Goal: Transaction & Acquisition: Purchase product/service

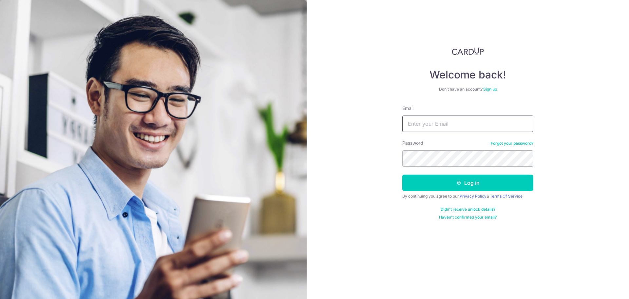
drag, startPoint x: 0, startPoint y: 0, endPoint x: 457, endPoint y: 130, distance: 475.6
click at [457, 130] on input "Email" at bounding box center [467, 123] width 131 height 16
click at [456, 123] on input "Email" at bounding box center [467, 123] width 131 height 16
type input "[EMAIL_ADDRESS][DOMAIN_NAME]"
click at [402, 174] on button "Log in" at bounding box center [467, 182] width 131 height 16
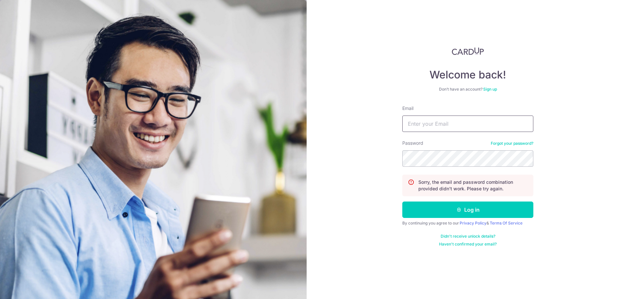
click at [436, 126] on input "Email" at bounding box center [467, 123] width 131 height 16
type input "[EMAIL_ADDRESS][DOMAIN_NAME]"
click at [402, 201] on button "Log in" at bounding box center [467, 209] width 131 height 16
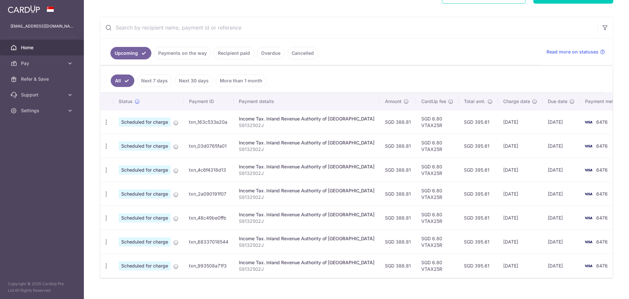
scroll to position [121, 0]
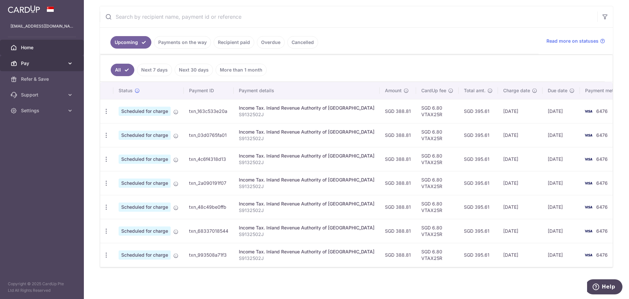
click at [50, 62] on span "Pay" at bounding box center [42, 63] width 43 height 7
click at [59, 61] on span "Pay" at bounding box center [42, 63] width 43 height 7
click at [48, 48] on span "Home" at bounding box center [42, 47] width 43 height 7
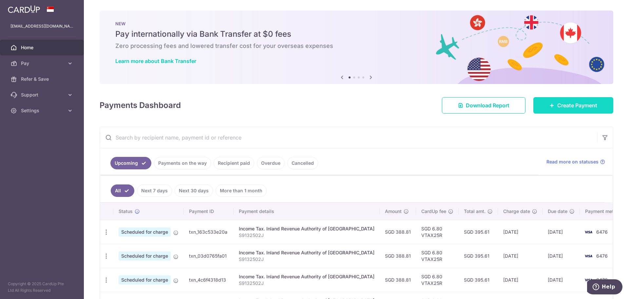
click at [585, 107] on span "Create Payment" at bounding box center [577, 105] width 40 height 8
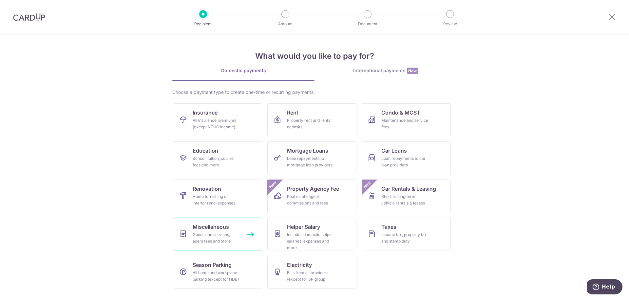
click at [242, 228] on link "Miscellaneous Goods and services, agent fees and more" at bounding box center [217, 233] width 89 height 33
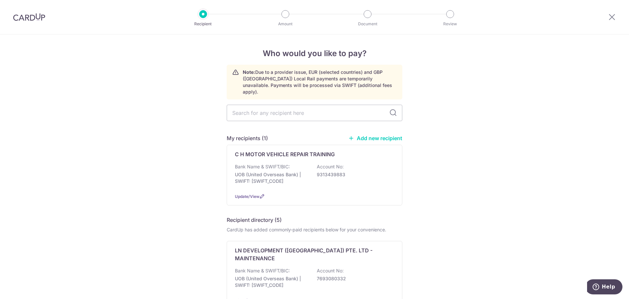
click at [24, 14] on img at bounding box center [29, 17] width 32 height 8
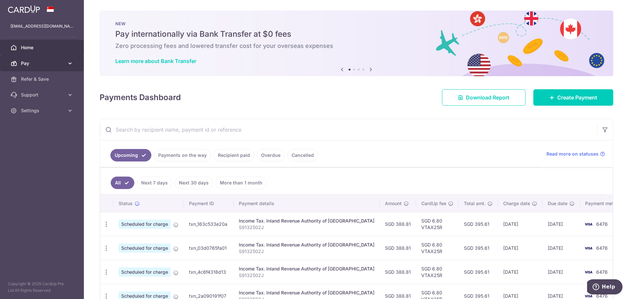
click at [55, 56] on link "Pay" at bounding box center [42, 63] width 84 height 16
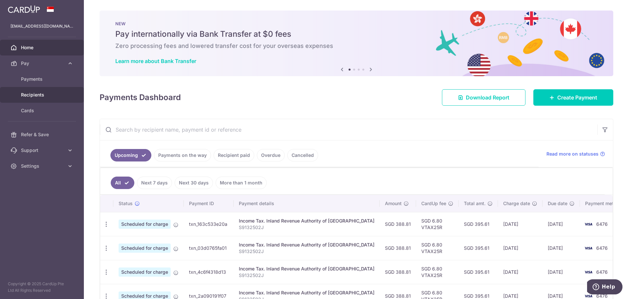
click at [31, 92] on span "Recipients" at bounding box center [42, 94] width 43 height 7
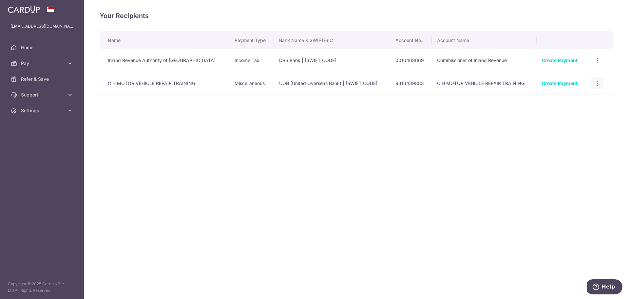
click at [600, 81] on div "View/Edit Linked Payments" at bounding box center [597, 83] width 12 height 12
click at [598, 84] on icon "button" at bounding box center [597, 83] width 7 height 7
click at [320, 150] on div "Your Recipients Name Payment Type Bank Name & SWIFT/BIC Account No. Account Nam…" at bounding box center [356, 149] width 545 height 299
click at [25, 61] on span "Pay" at bounding box center [42, 63] width 43 height 7
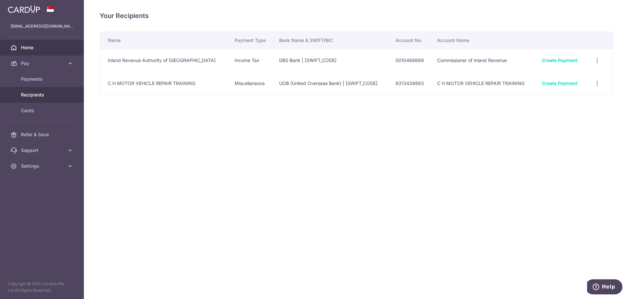
click at [27, 46] on span "Home" at bounding box center [42, 47] width 43 height 7
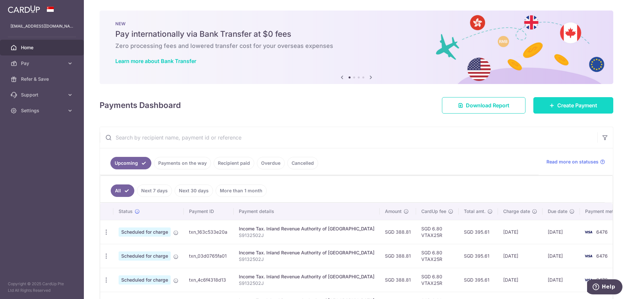
click at [568, 103] on span "Create Payment" at bounding box center [577, 105] width 40 height 8
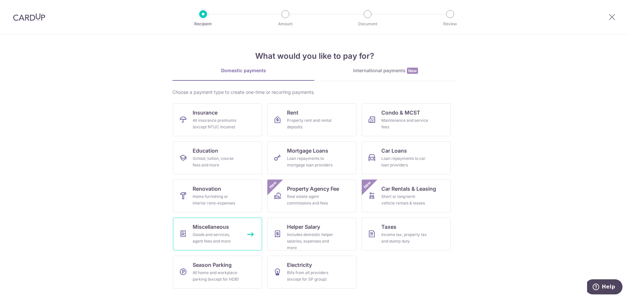
click at [232, 232] on div "Goods and services, agent fees and more" at bounding box center [216, 237] width 47 height 13
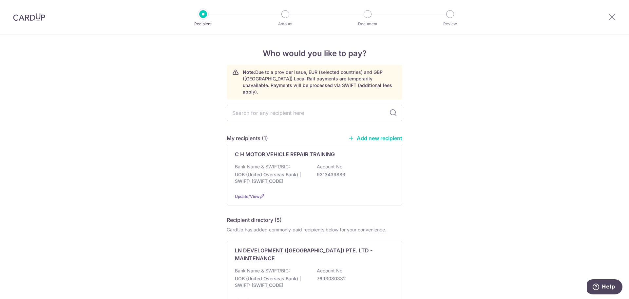
click at [29, 16] on img at bounding box center [29, 17] width 32 height 8
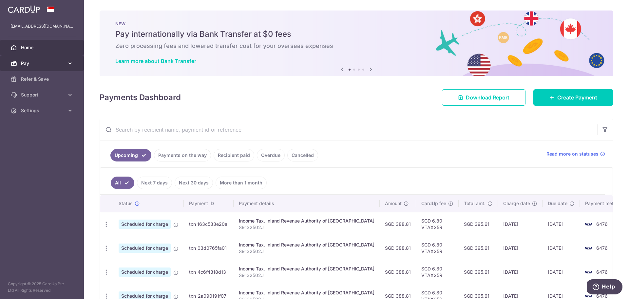
click at [39, 60] on span "Pay" at bounding box center [42, 63] width 43 height 7
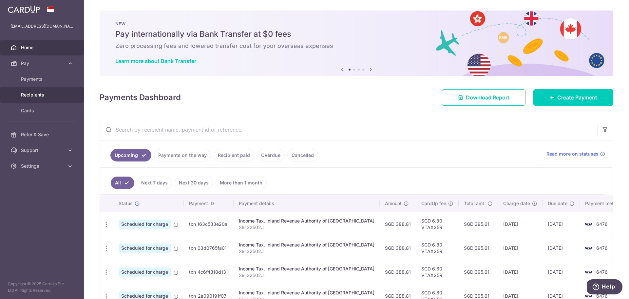
click at [34, 94] on span "Recipients" at bounding box center [42, 94] width 43 height 7
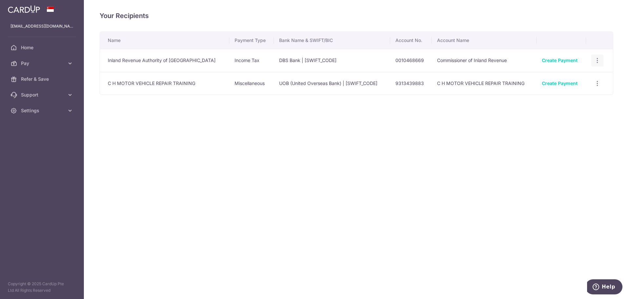
click at [597, 58] on icon "button" at bounding box center [597, 60] width 7 height 7
click at [335, 164] on div "Your Recipients Name Payment Type Bank Name & SWIFT/BIC Account No. Account Nam…" at bounding box center [356, 149] width 545 height 299
click at [16, 44] on link "Home" at bounding box center [42, 48] width 84 height 16
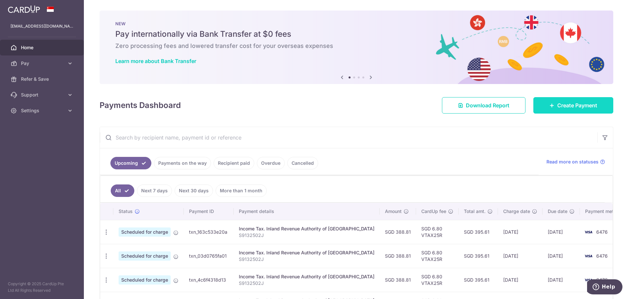
click at [546, 100] on link "Create Payment" at bounding box center [573, 105] width 80 height 16
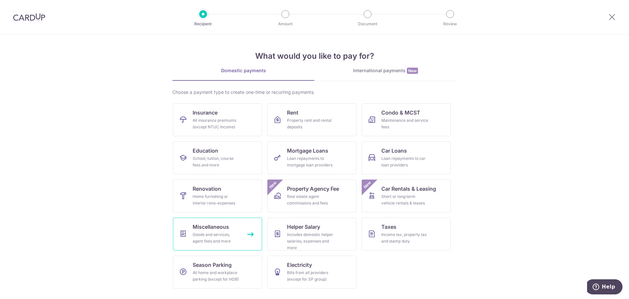
click at [225, 235] on div "Goods and services, agent fees and more" at bounding box center [216, 237] width 47 height 13
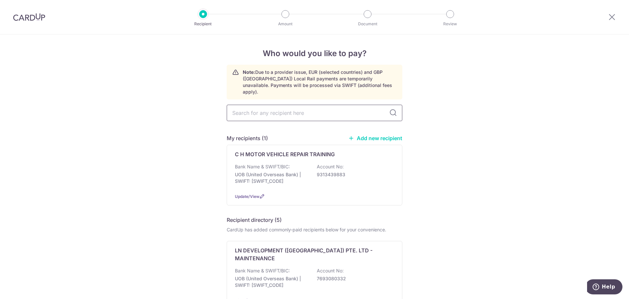
click at [359, 109] on input "text" at bounding box center [315, 113] width 176 height 16
type input "town council"
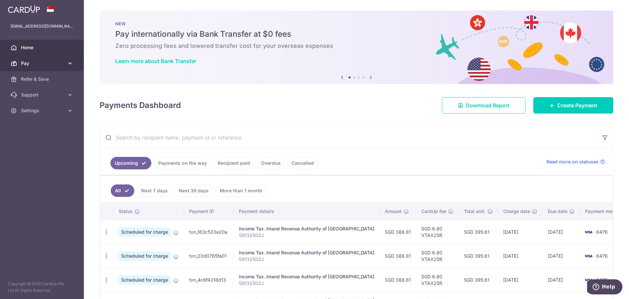
click at [70, 62] on icon at bounding box center [70, 63] width 7 height 7
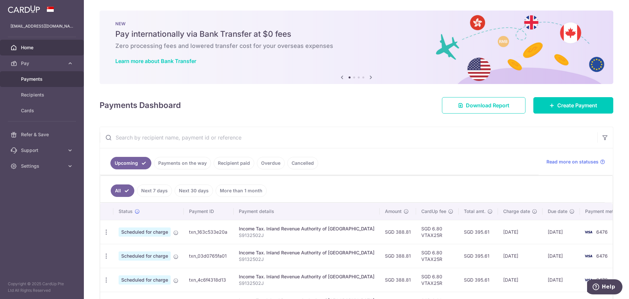
click at [53, 72] on link "Payments" at bounding box center [42, 79] width 84 height 16
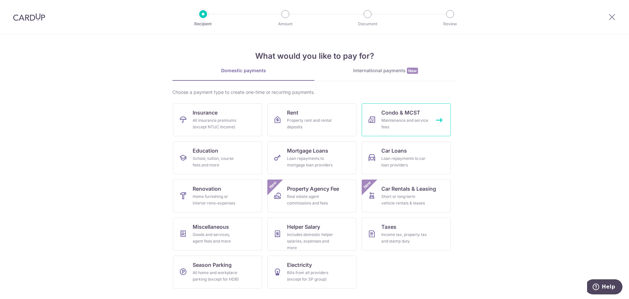
click at [422, 124] on div "Maintenance and service fees" at bounding box center [404, 123] width 47 height 13
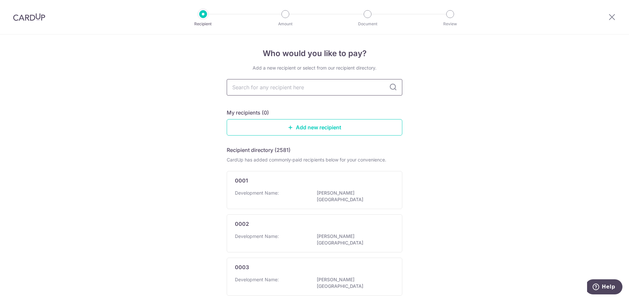
click at [306, 88] on input "text" at bounding box center [315, 87] width 176 height 16
type input "jalan"
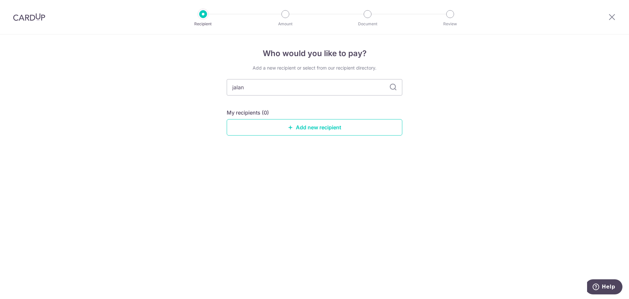
drag, startPoint x: 181, startPoint y: 233, endPoint x: 100, endPoint y: 105, distance: 152.3
click at [99, 105] on div "Who would you like to pay? Add a new recipient or select from our recipient dir…" at bounding box center [314, 166] width 629 height 264
